Goal: Information Seeking & Learning: Learn about a topic

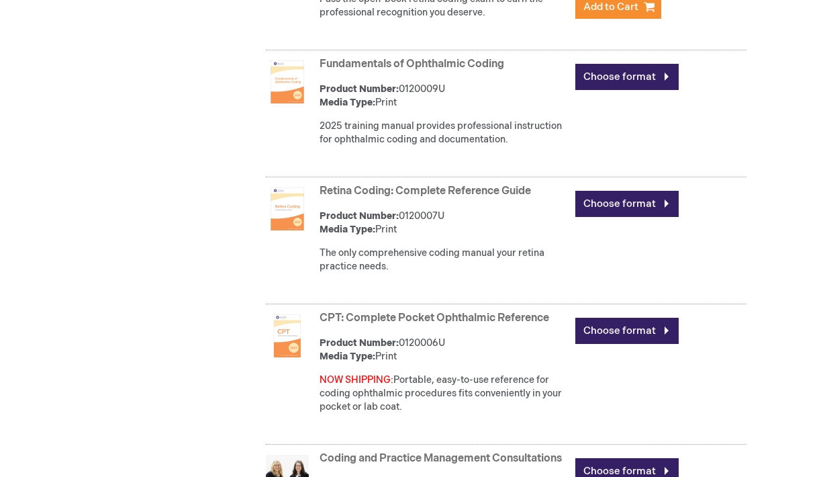
scroll to position [895, 0]
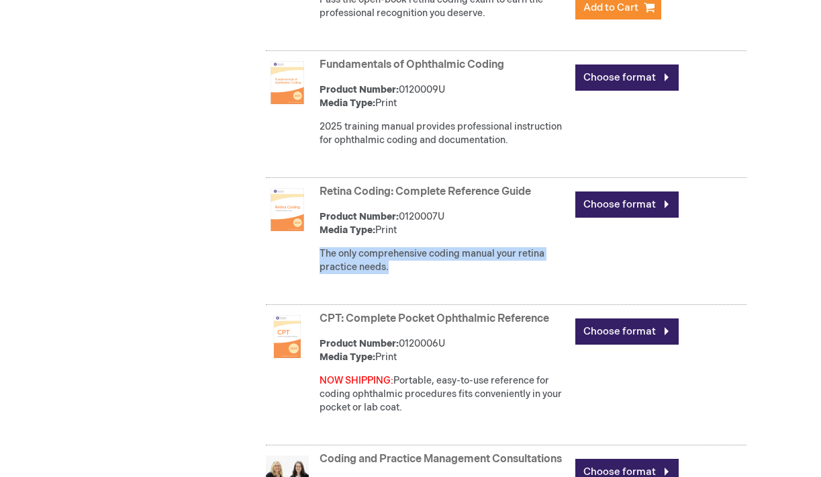
drag, startPoint x: 391, startPoint y: 264, endPoint x: 322, endPoint y: 250, distance: 70.6
click at [322, 250] on p "The only comprehensive coding manual your retina practice needs." at bounding box center [444, 260] width 249 height 27
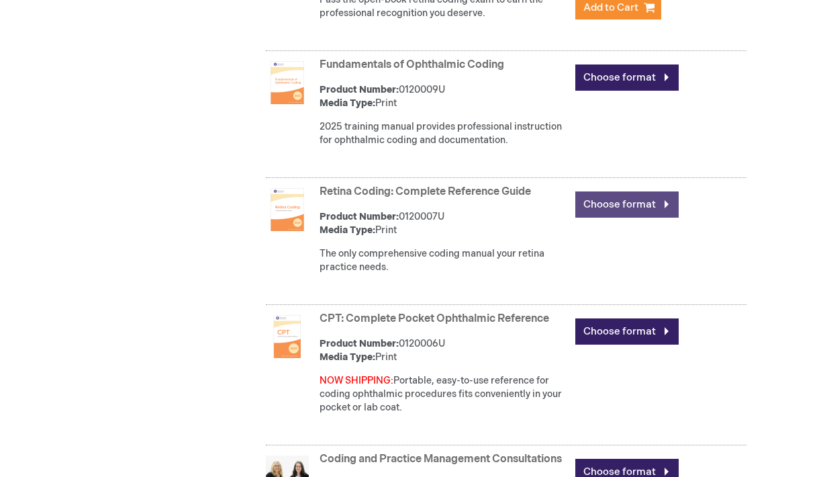
click at [612, 199] on link "Choose format" at bounding box center [626, 204] width 103 height 26
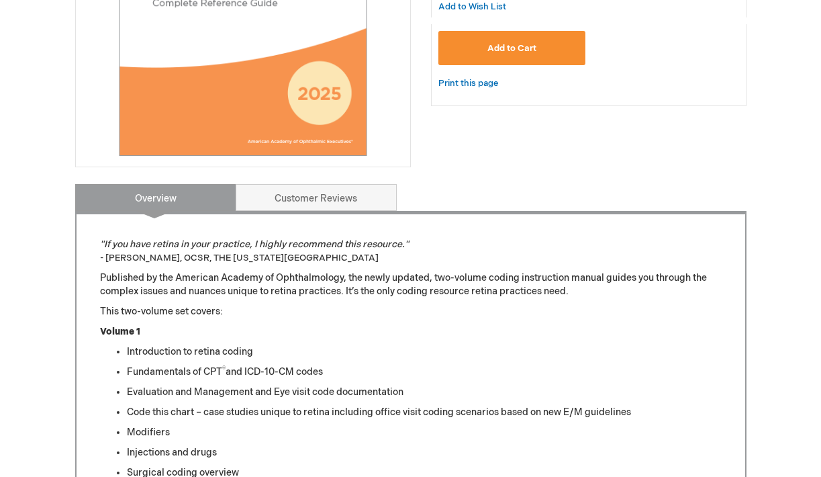
scroll to position [46, 0]
